Goal: Navigation & Orientation: Find specific page/section

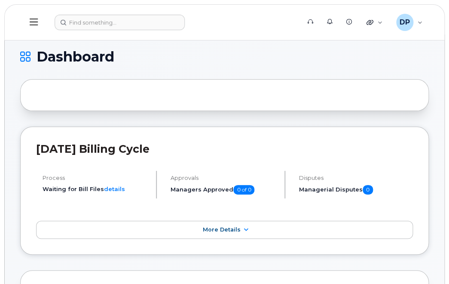
click at [283, 10] on header "Support Alerts Knowledge Base Quicklinks Suspend / Cancel Device Change SIM Car…" at bounding box center [224, 22] width 441 height 36
